Goal: Communication & Community: Answer question/provide support

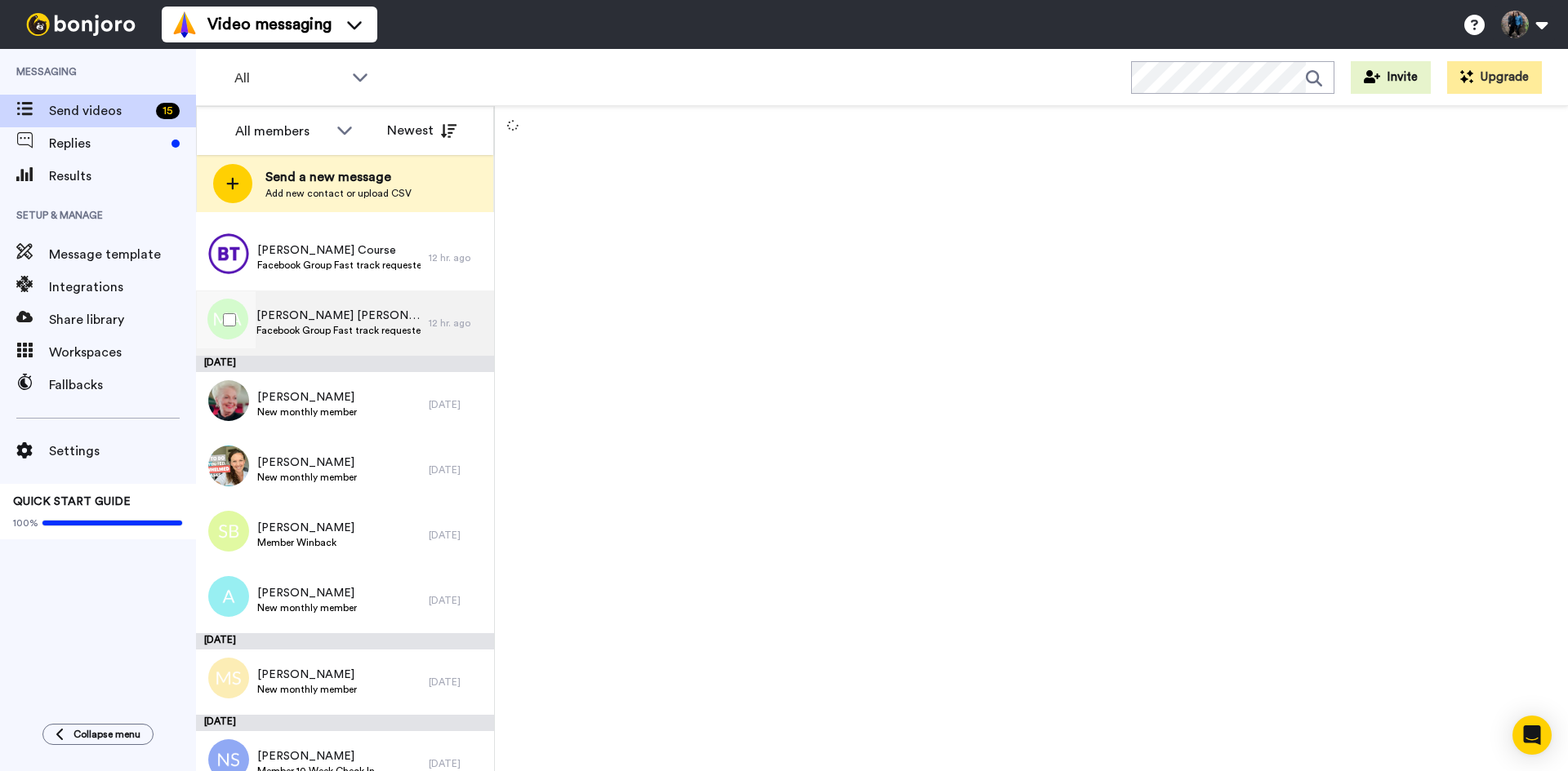
scroll to position [485, 0]
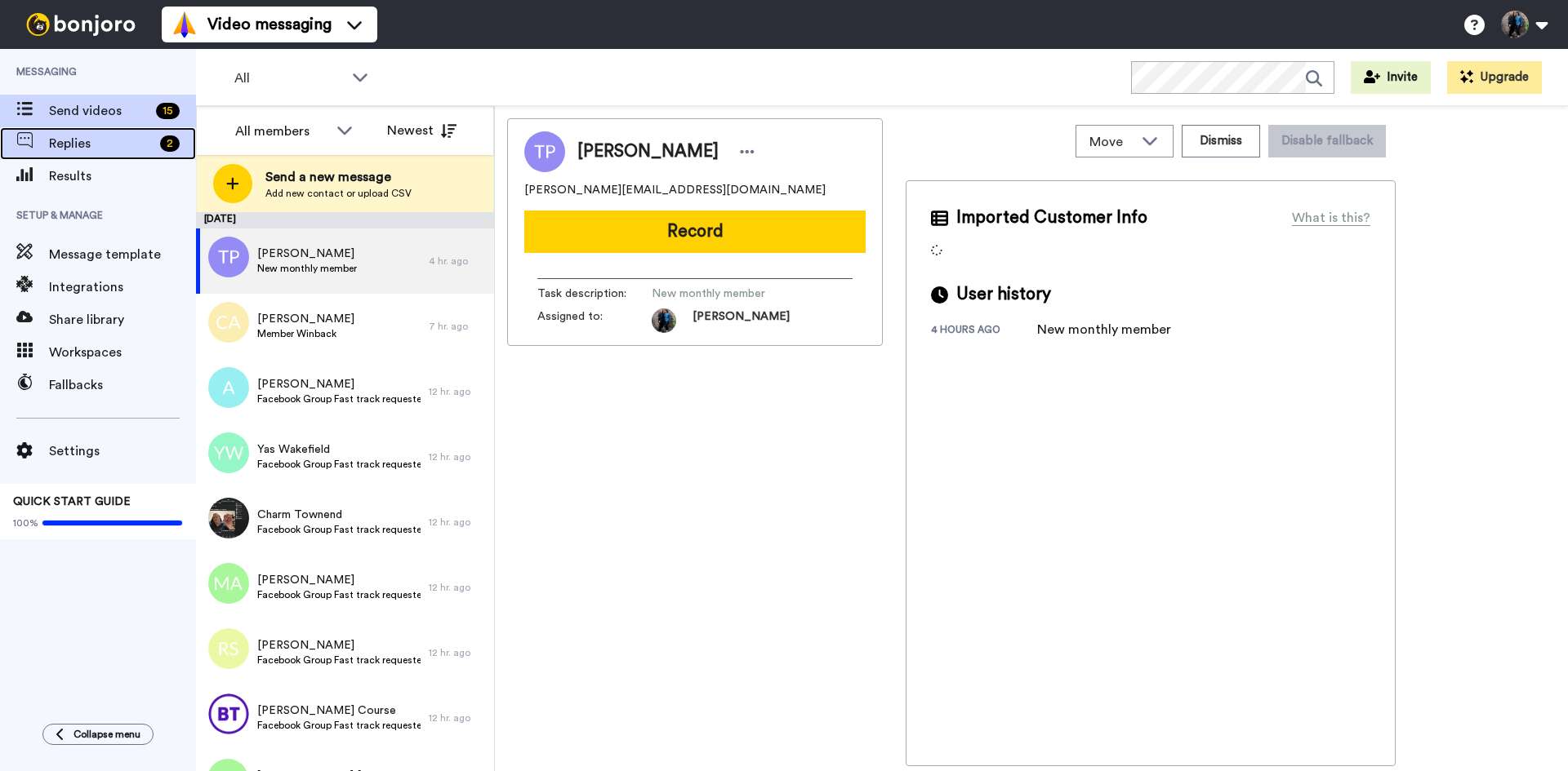
click at [96, 143] on span "Replies" at bounding box center [102, 143] width 105 height 19
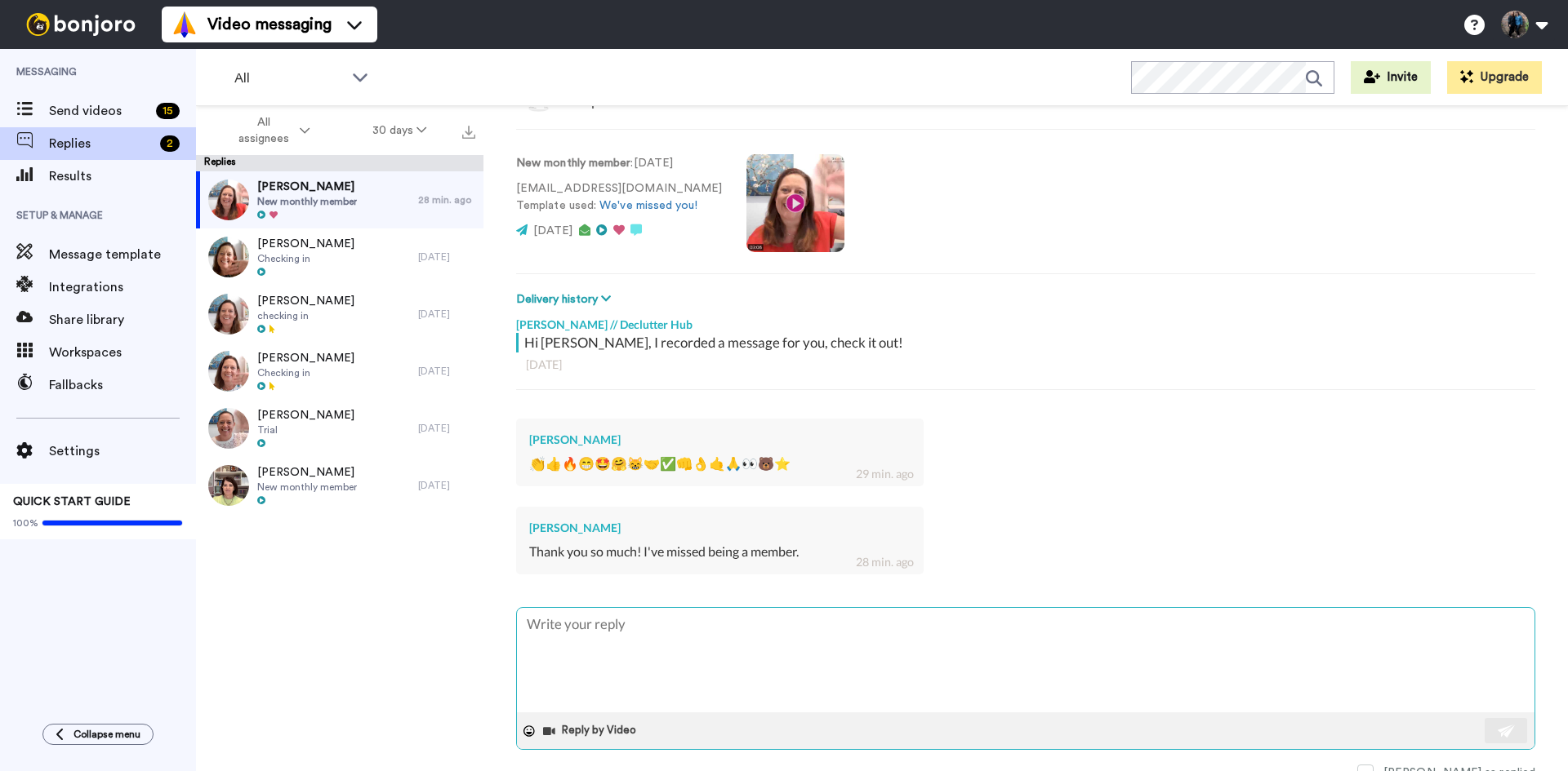
scroll to position [83, 0]
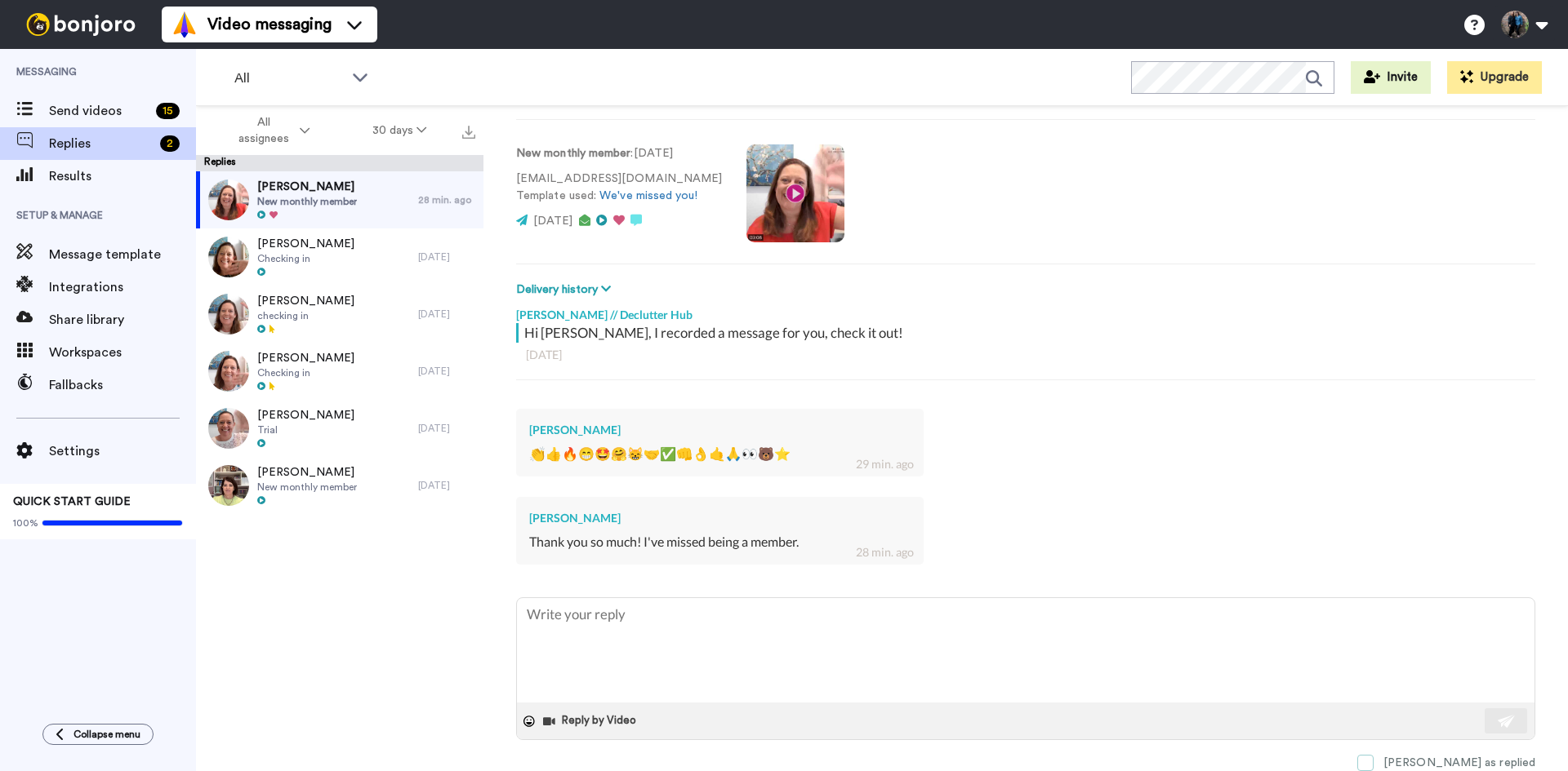
click at [1374, 759] on span at bounding box center [1365, 763] width 16 height 16
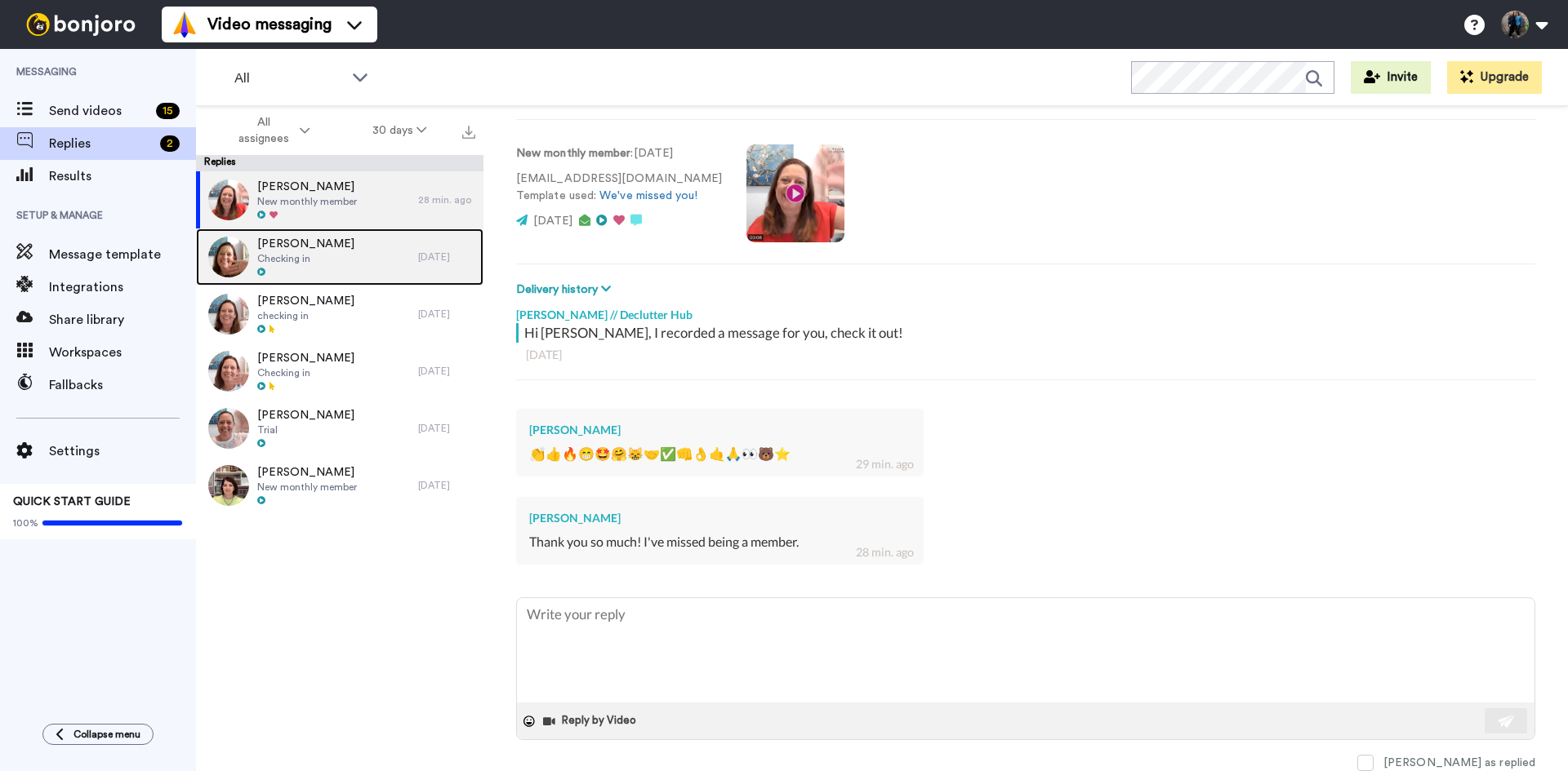
click at [313, 246] on span "Meg Fisher" at bounding box center [305, 244] width 97 height 16
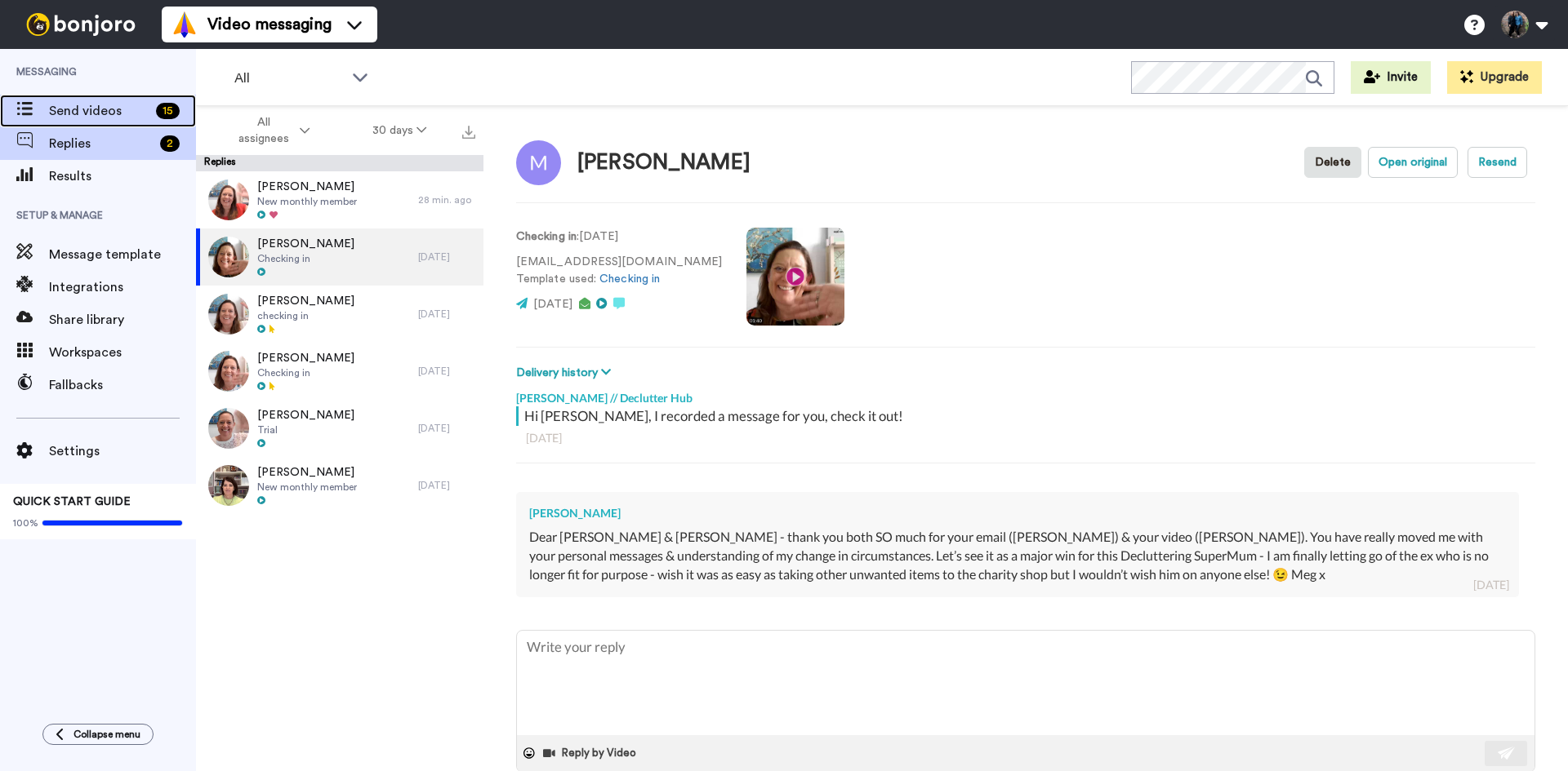
type textarea "x"
click at [113, 110] on span "Send videos" at bounding box center [100, 111] width 101 height 19
